Goal: Task Accomplishment & Management: Use online tool/utility

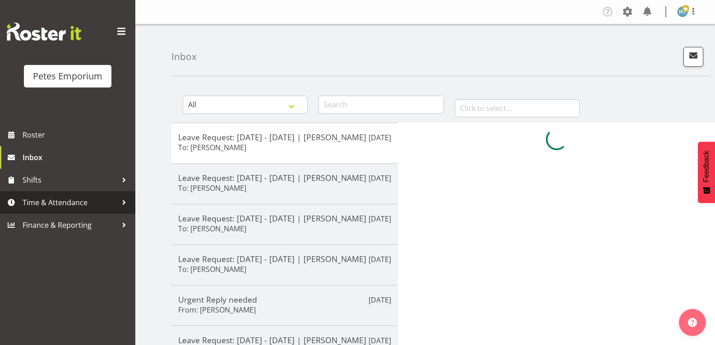
click at [75, 202] on span "Time & Attendance" at bounding box center [70, 203] width 95 height 14
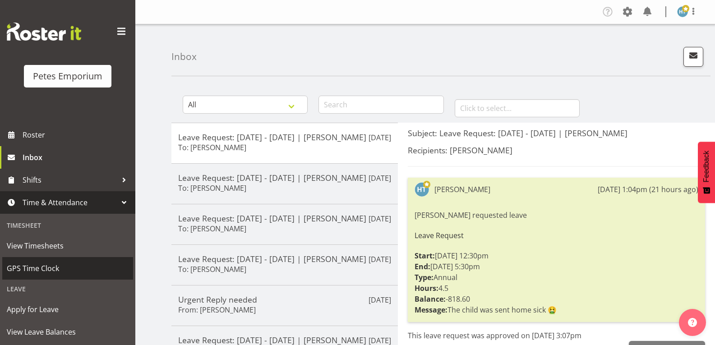
click at [46, 267] on span "GPS Time Clock" at bounding box center [68, 269] width 122 height 14
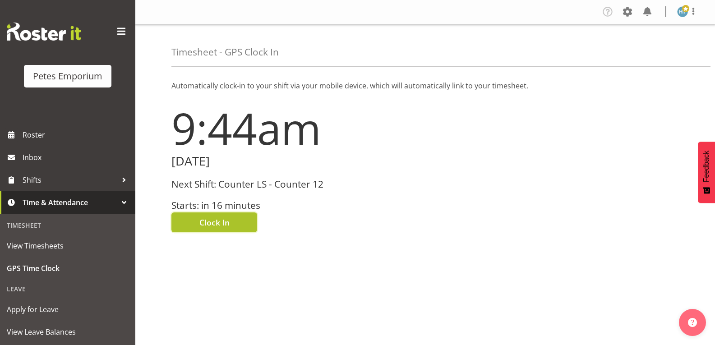
click at [229, 215] on button "Clock In" at bounding box center [215, 223] width 86 height 20
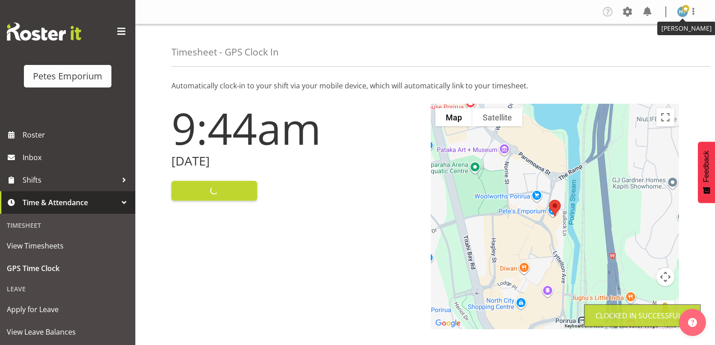
click at [682, 13] on img at bounding box center [682, 11] width 11 height 11
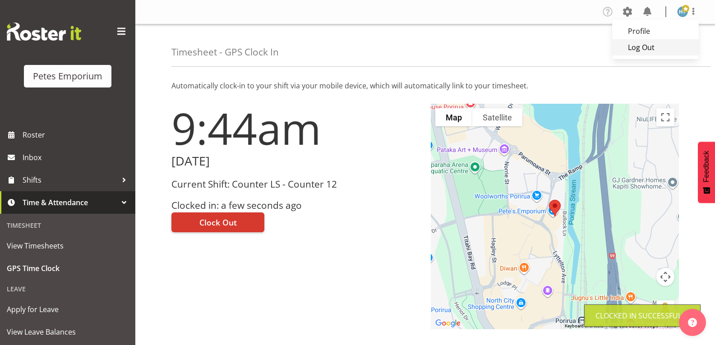
click at [645, 48] on link "Log Out" at bounding box center [655, 47] width 87 height 16
